Goal: Task Accomplishment & Management: Use online tool/utility

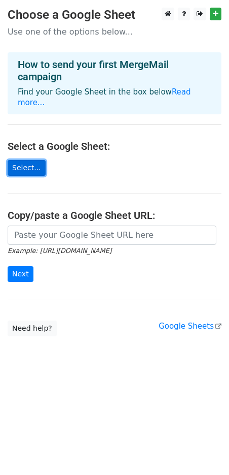
click at [24, 160] on link "Select..." at bounding box center [27, 168] width 38 height 16
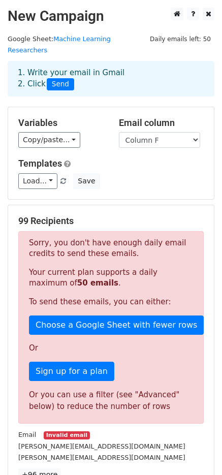
click at [88, 238] on p "Sorry, you don't have enough daily email credits to send these emails." at bounding box center [111, 248] width 164 height 21
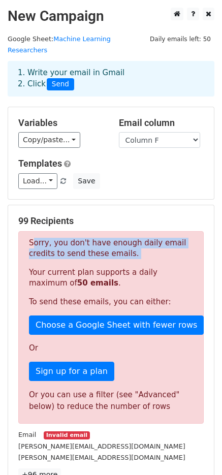
click at [88, 238] on p "Sorry, you don't have enough daily email credits to send these emails." at bounding box center [111, 248] width 164 height 21
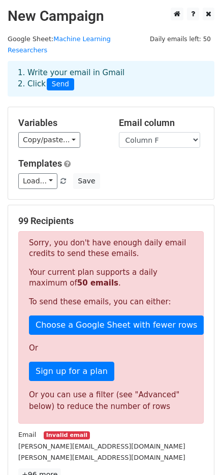
click at [88, 267] on p "Your current plan supports a daily maximum of 50 emails ." at bounding box center [111, 277] width 164 height 21
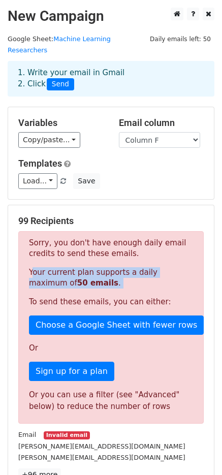
click at [88, 267] on p "Your current plan supports a daily maximum of 50 emails ." at bounding box center [111, 277] width 164 height 21
click at [74, 273] on p "Your current plan supports a daily maximum of 50 emails ." at bounding box center [111, 277] width 164 height 21
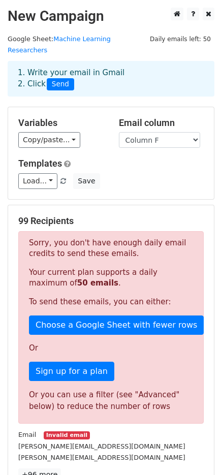
click at [74, 273] on p "Your current plan supports a daily maximum of 50 emails ." at bounding box center [111, 277] width 164 height 21
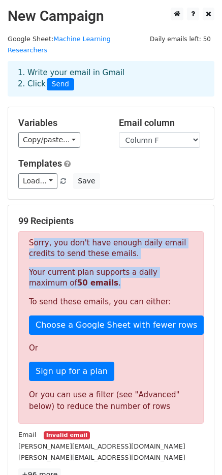
drag, startPoint x: 64, startPoint y: 269, endPoint x: 30, endPoint y: 221, distance: 58.6
click at [30, 231] on div "Sorry, you don't have enough daily email credits to send these emails. Your cur…" at bounding box center [110, 327] width 185 height 192
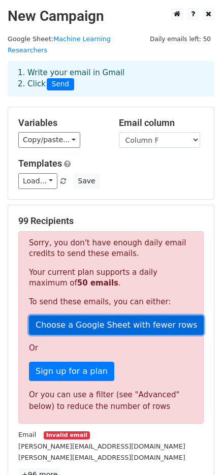
click at [87, 315] on link "Choose a Google Sheet with fewer rows" at bounding box center [116, 324] width 175 height 19
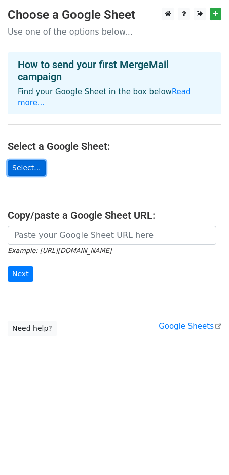
click at [27, 160] on link "Select..." at bounding box center [27, 168] width 38 height 16
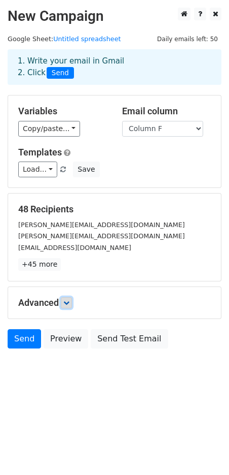
click at [64, 301] on link at bounding box center [66, 302] width 11 height 11
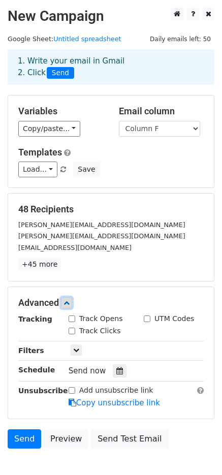
click at [64, 301] on link at bounding box center [66, 302] width 11 height 11
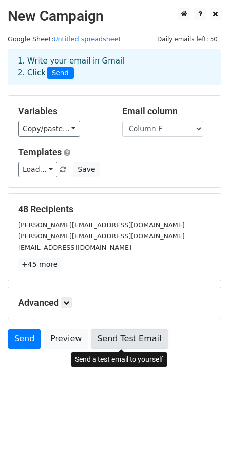
click at [118, 337] on link "Send Test Email" at bounding box center [129, 338] width 77 height 19
click at [138, 339] on link "Send Test Email" at bounding box center [129, 338] width 77 height 19
click at [117, 340] on link "Send Test Email" at bounding box center [129, 338] width 77 height 19
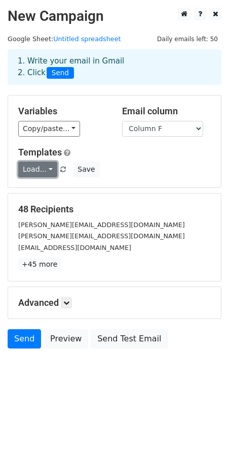
click at [47, 172] on link "Load..." at bounding box center [37, 169] width 39 height 16
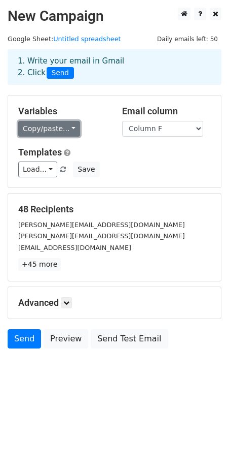
click at [67, 136] on link "Copy/paste..." at bounding box center [49, 129] width 62 height 16
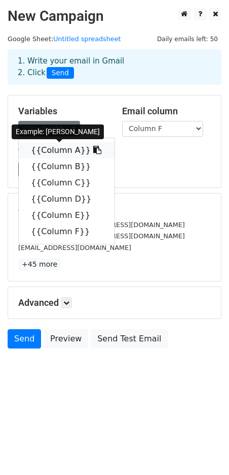
click at [44, 149] on link "{{Column A}}" at bounding box center [67, 150] width 96 height 16
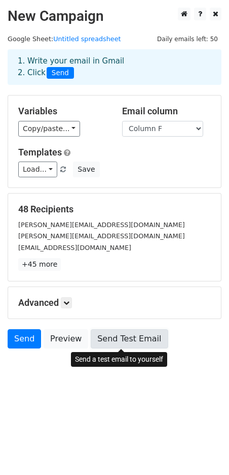
click at [120, 342] on link "Send Test Email" at bounding box center [129, 338] width 77 height 19
click at [128, 340] on link "Send Test Email" at bounding box center [129, 338] width 77 height 19
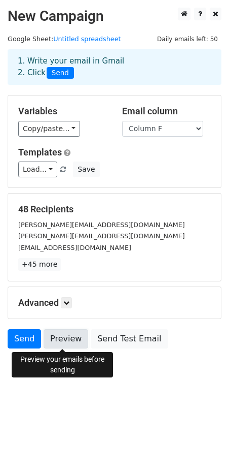
click at [66, 342] on link "Preview" at bounding box center [66, 338] width 45 height 19
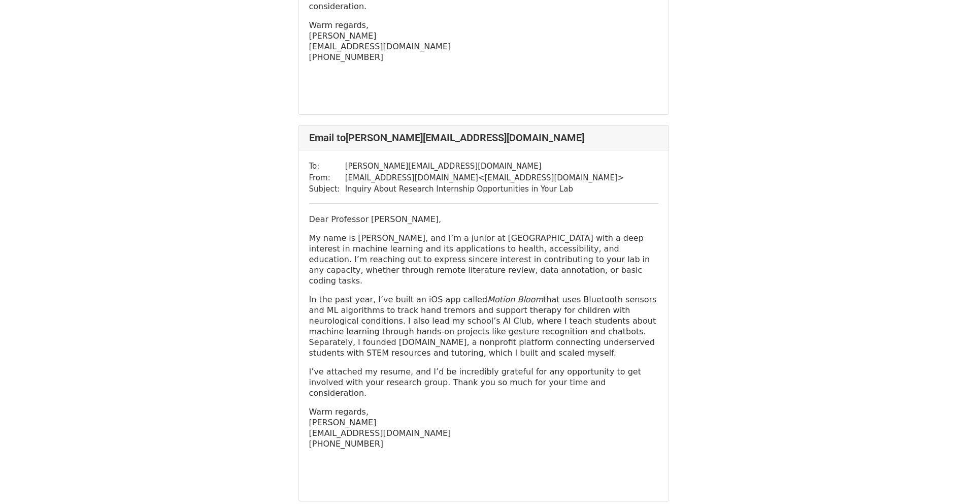
scroll to position [3691, 0]
